Goal: Transaction & Acquisition: Purchase product/service

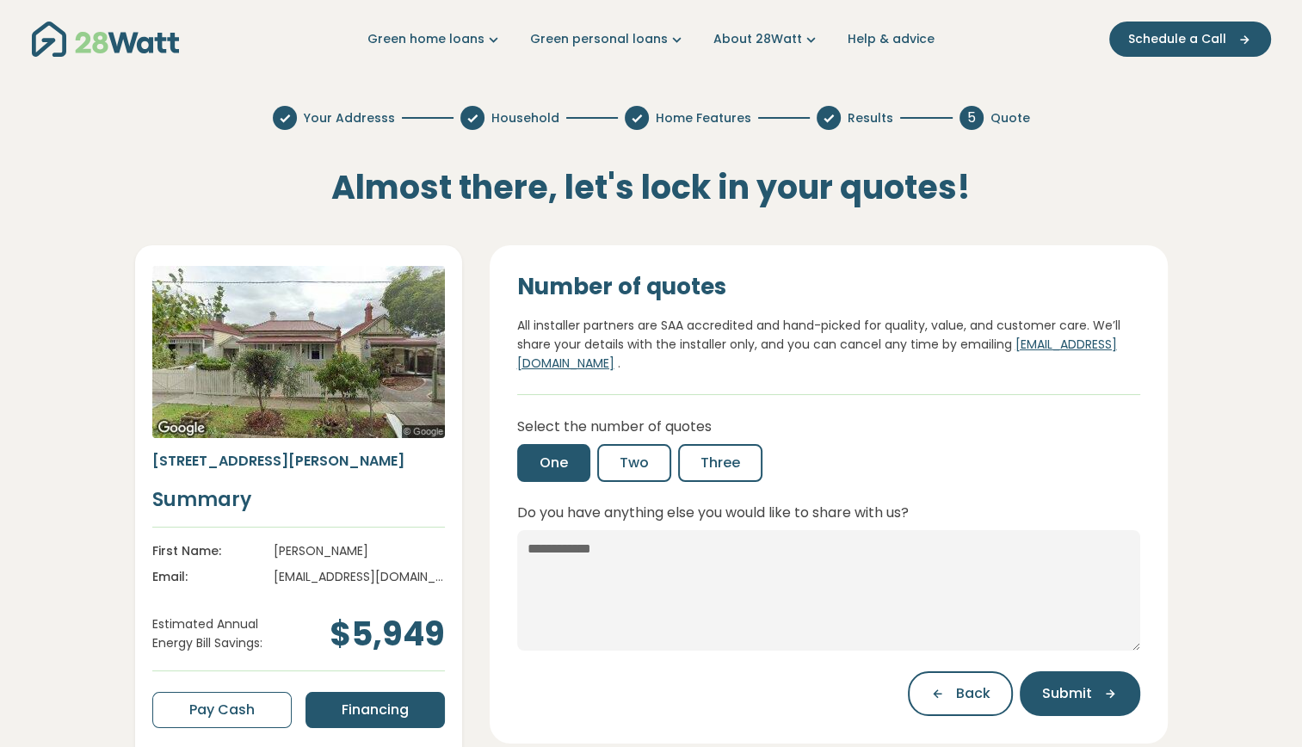
click at [933, 194] on h2 "Almost there, let's lock in your quotes!" at bounding box center [651, 188] width 852 height 40
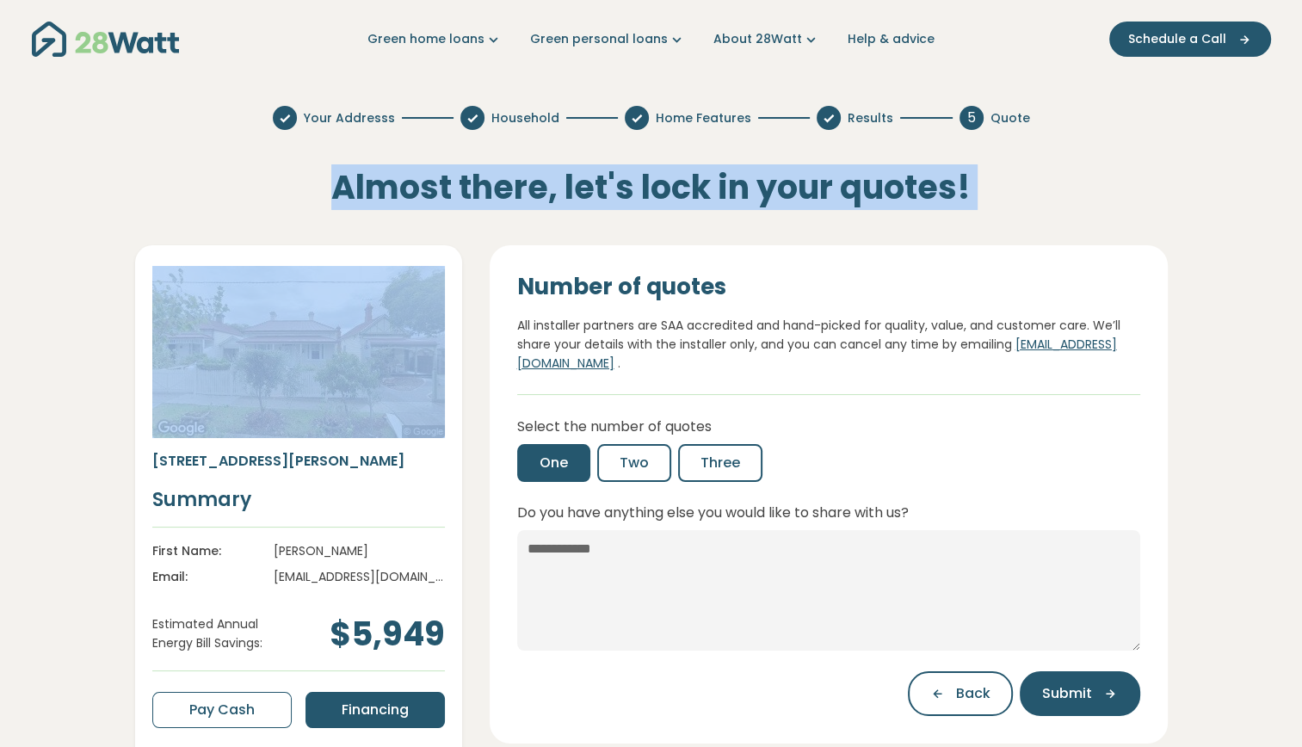
click at [933, 194] on h2 "Almost there, let's lock in your quotes!" at bounding box center [651, 188] width 852 height 40
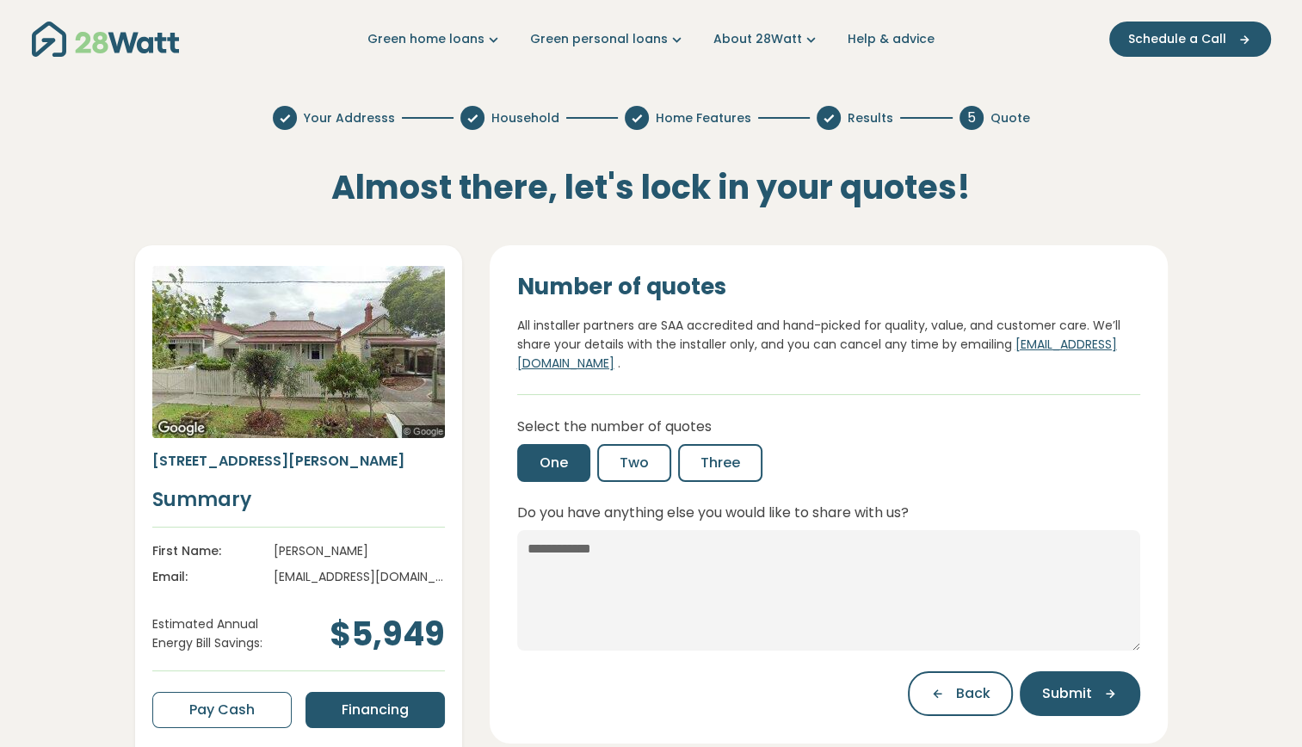
click at [833, 317] on p "All installer partners are SAA accredited and hand-picked for quality, value, a…" at bounding box center [828, 345] width 623 height 58
drag, startPoint x: 833, startPoint y: 317, endPoint x: 865, endPoint y: 335, distance: 37.3
click at [865, 335] on p "All installer partners are SAA accredited and hand-picked for quality, value, a…" at bounding box center [828, 345] width 623 height 58
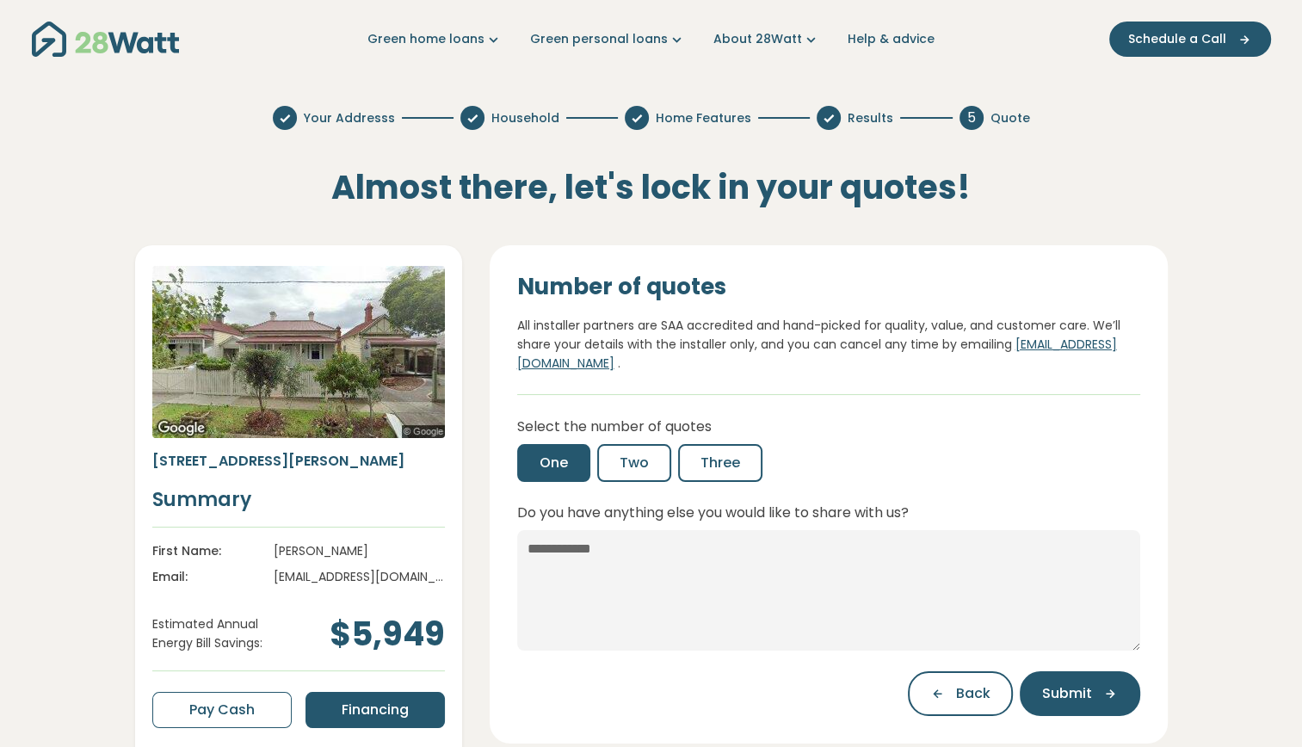
click at [583, 231] on div "Your Addresss Household Home Features Results 5 Quote Almost there, let's lock …" at bounding box center [650, 524] width 1135 height 836
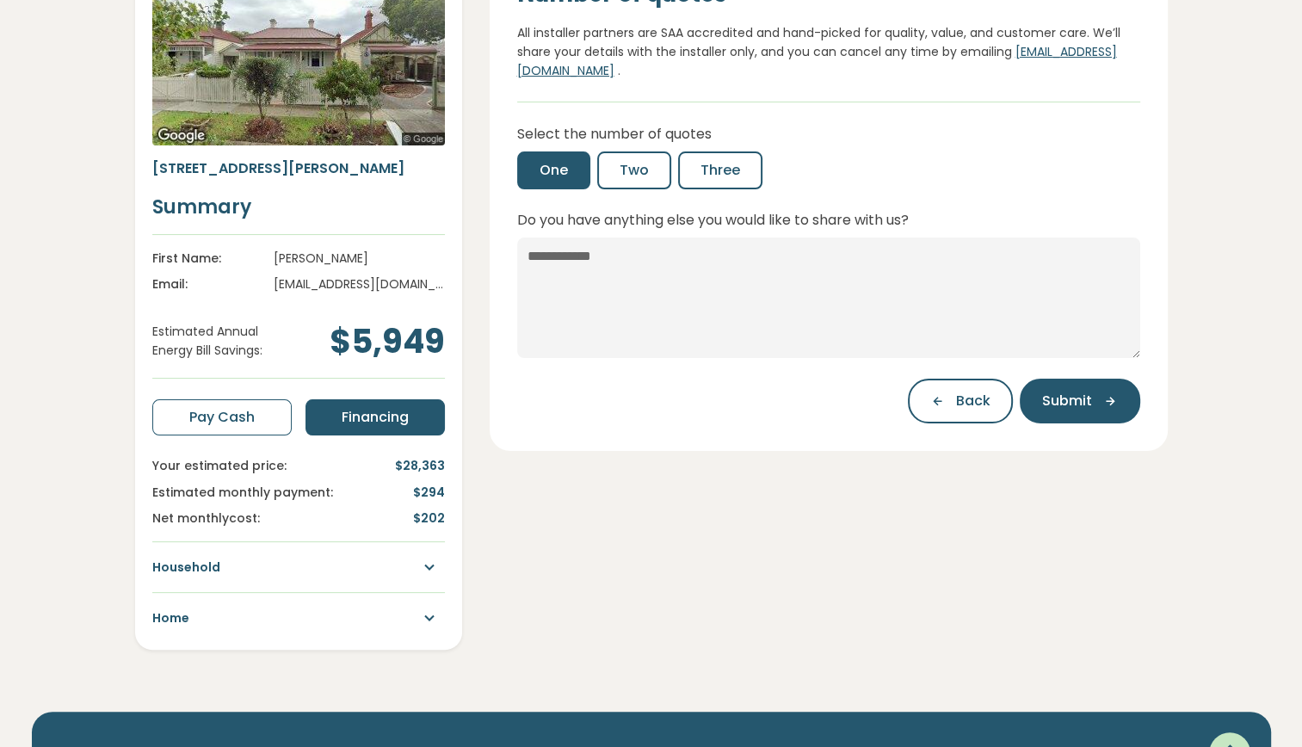
scroll to position [306, 0]
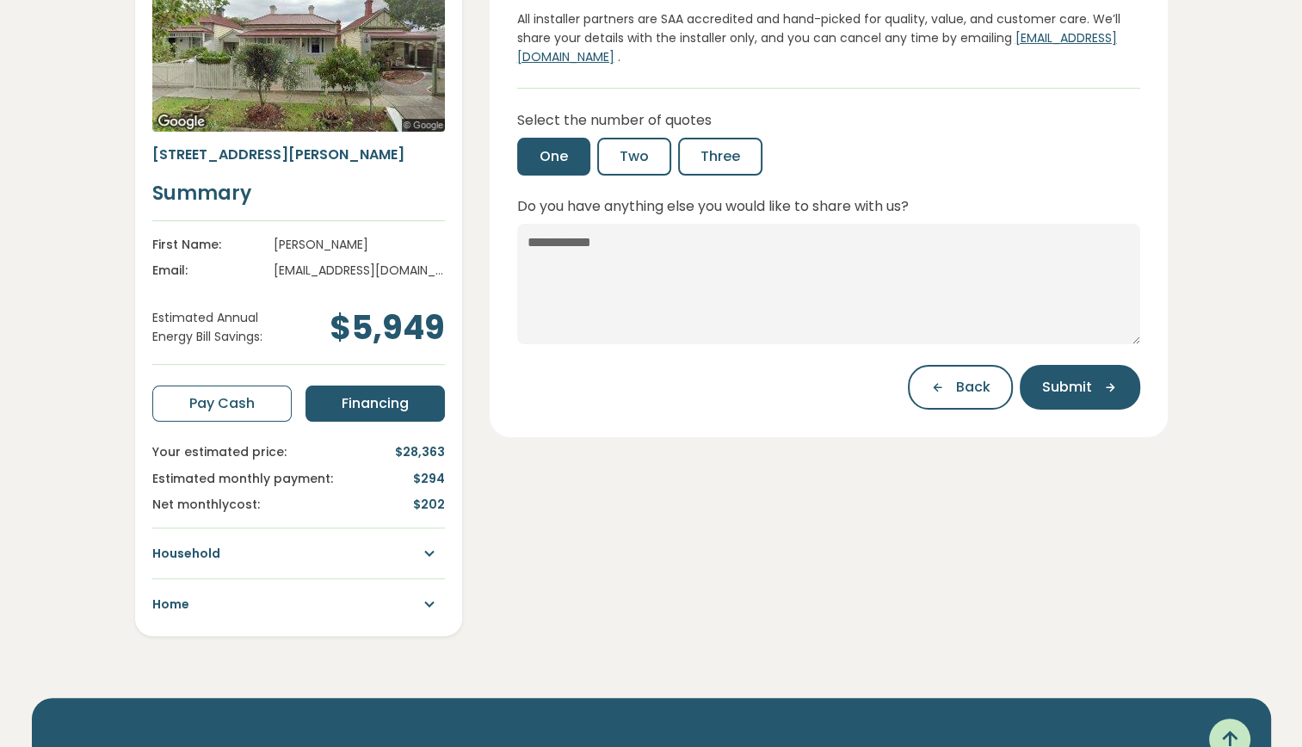
click at [415, 451] on span "$28,363" at bounding box center [420, 451] width 50 height 19
drag, startPoint x: 415, startPoint y: 451, endPoint x: 397, endPoint y: 496, distance: 49.0
click at [397, 496] on span "Net monthly cost :" at bounding box center [282, 504] width 261 height 19
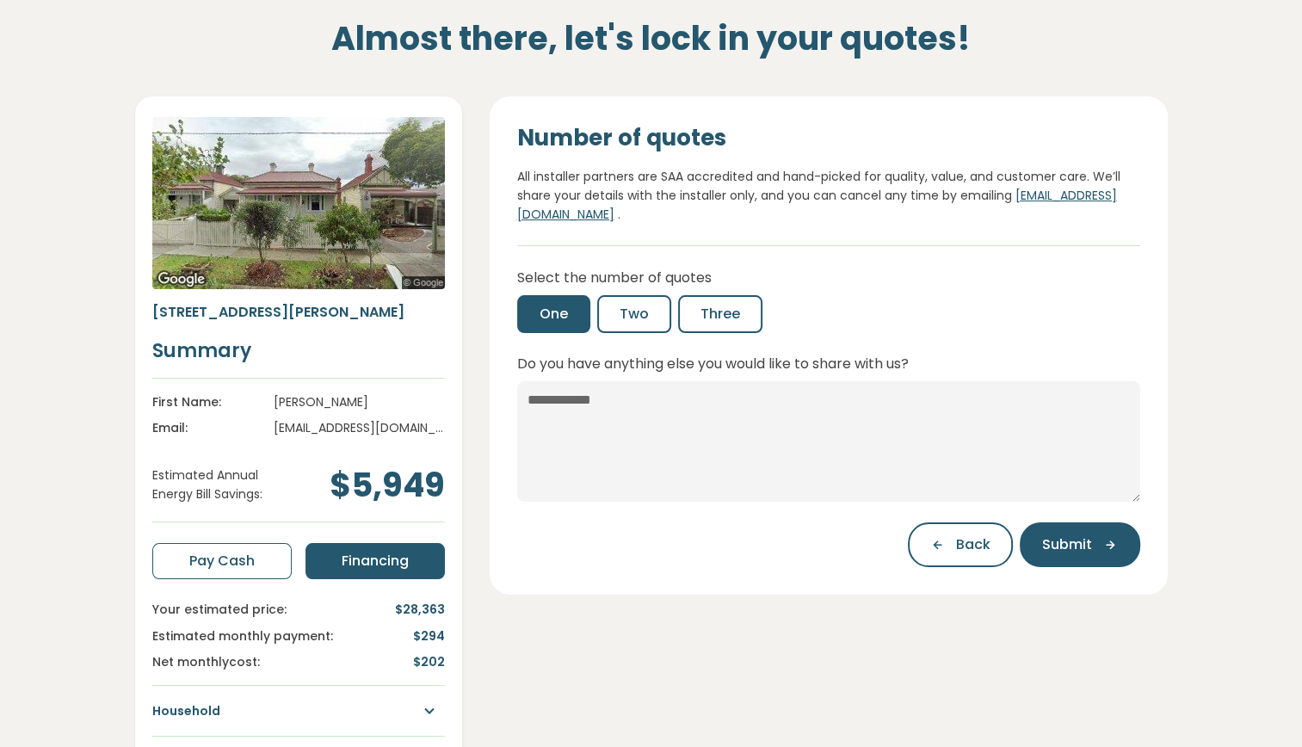
scroll to position [0, 0]
